Goal: Use online tool/utility: Utilize a website feature to perform a specific function

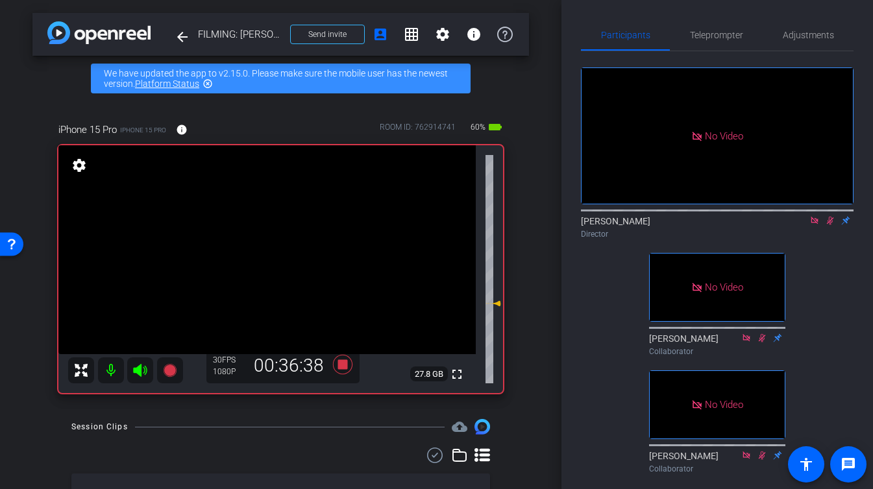
scroll to position [62, 0]
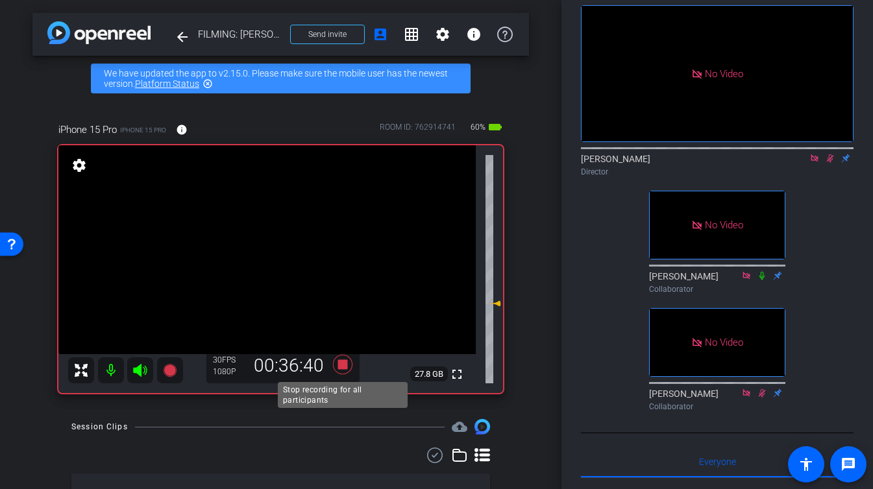
click at [341, 365] on icon at bounding box center [341, 364] width 19 height 19
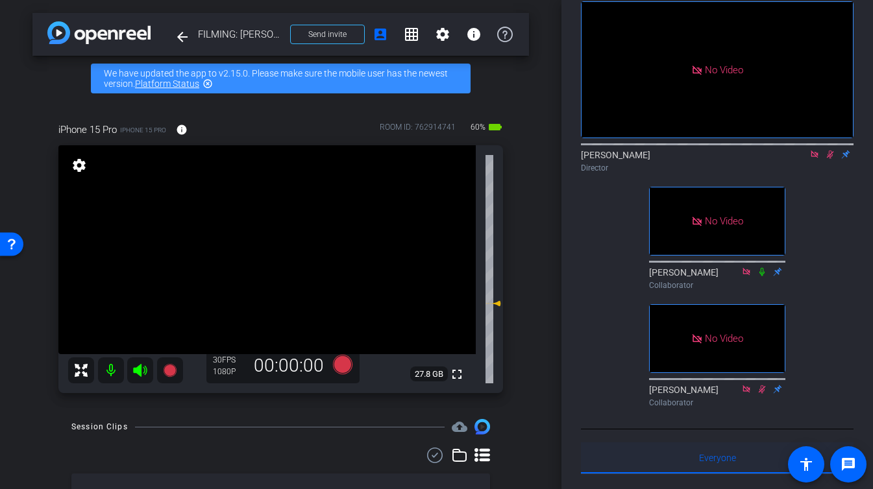
scroll to position [0, 0]
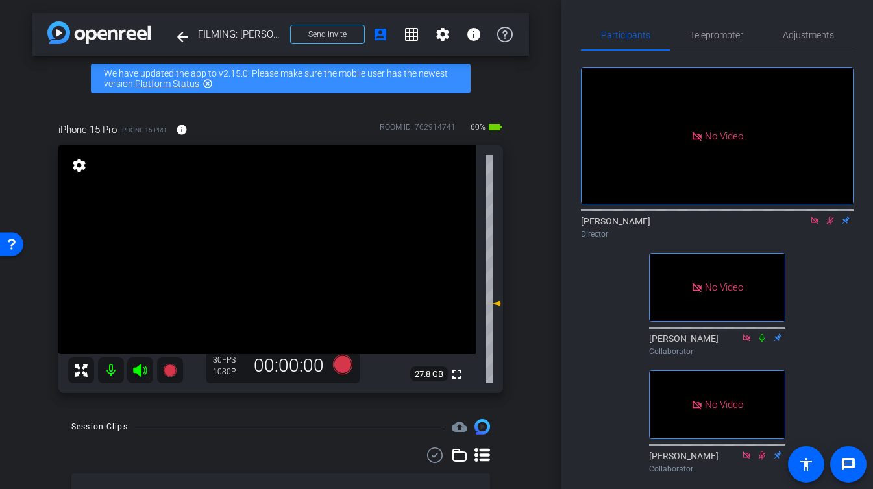
click at [815, 225] on icon at bounding box center [814, 220] width 10 height 9
click at [817, 225] on icon at bounding box center [814, 220] width 10 height 9
click at [599, 308] on div "fullscreen settings [PERSON_NAME] flip Director fullscreen [PERSON_NAME] Collab…" at bounding box center [717, 265] width 273 height 428
click at [842, 286] on div "fullscreen settings [PERSON_NAME] flip Director fullscreen [PERSON_NAME] Collab…" at bounding box center [717, 265] width 273 height 428
click at [824, 261] on div "fullscreen settings [PERSON_NAME] flip Director No Video [PERSON_NAME] Collabor…" at bounding box center [717, 265] width 273 height 428
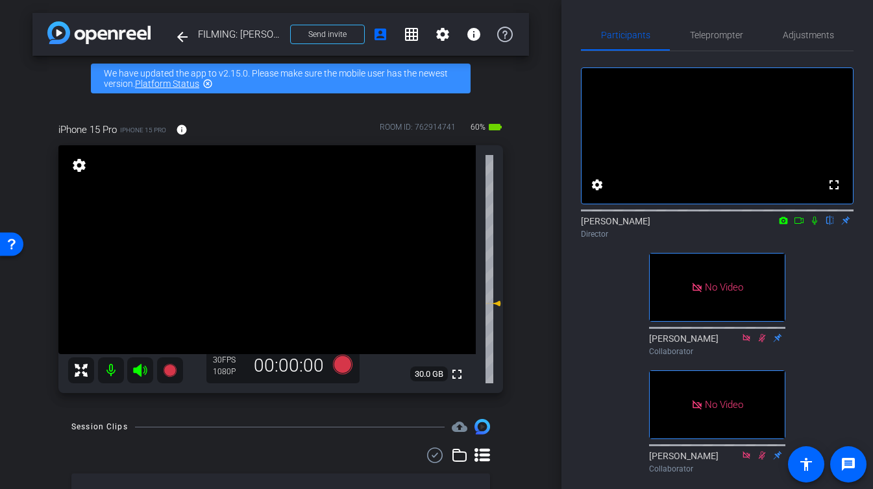
click at [813, 225] on icon at bounding box center [814, 220] width 10 height 9
click at [800, 224] on icon at bounding box center [798, 220] width 9 height 6
click at [819, 225] on icon at bounding box center [814, 220] width 10 height 9
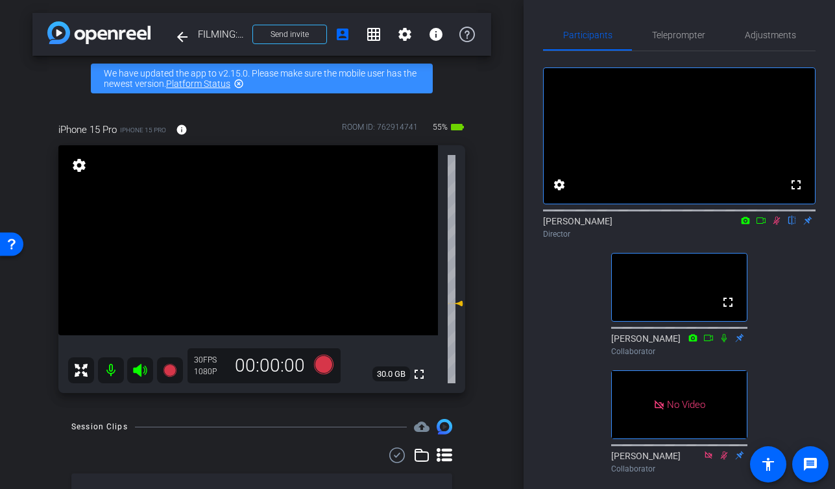
click at [833, 262] on div "Participants Teleprompter Adjustments fullscreen settings [PERSON_NAME] flip Di…" at bounding box center [680, 244] width 312 height 489
click at [775, 225] on icon at bounding box center [779, 220] width 10 height 9
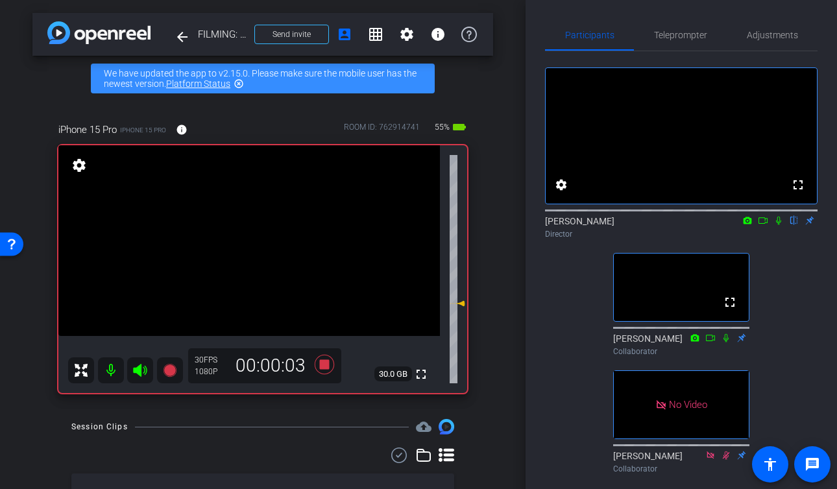
click at [778, 225] on icon at bounding box center [778, 221] width 5 height 8
click at [765, 224] on icon at bounding box center [763, 220] width 9 height 6
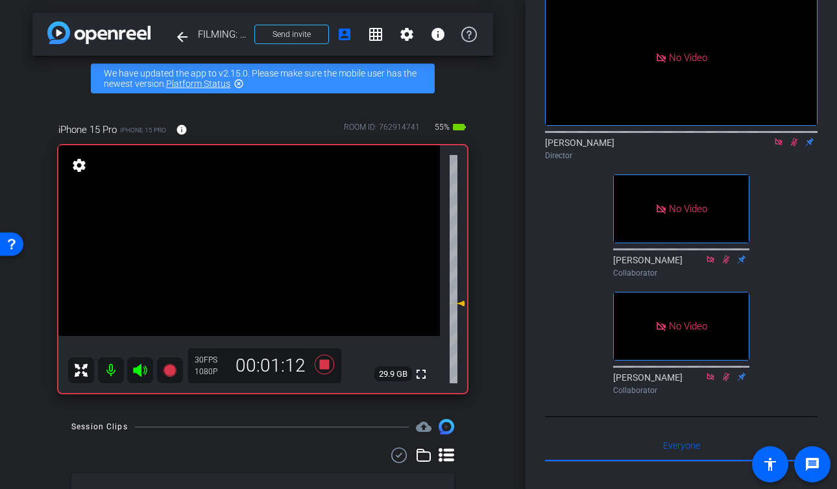
scroll to position [88, 0]
